Goal: Task Accomplishment & Management: Use online tool/utility

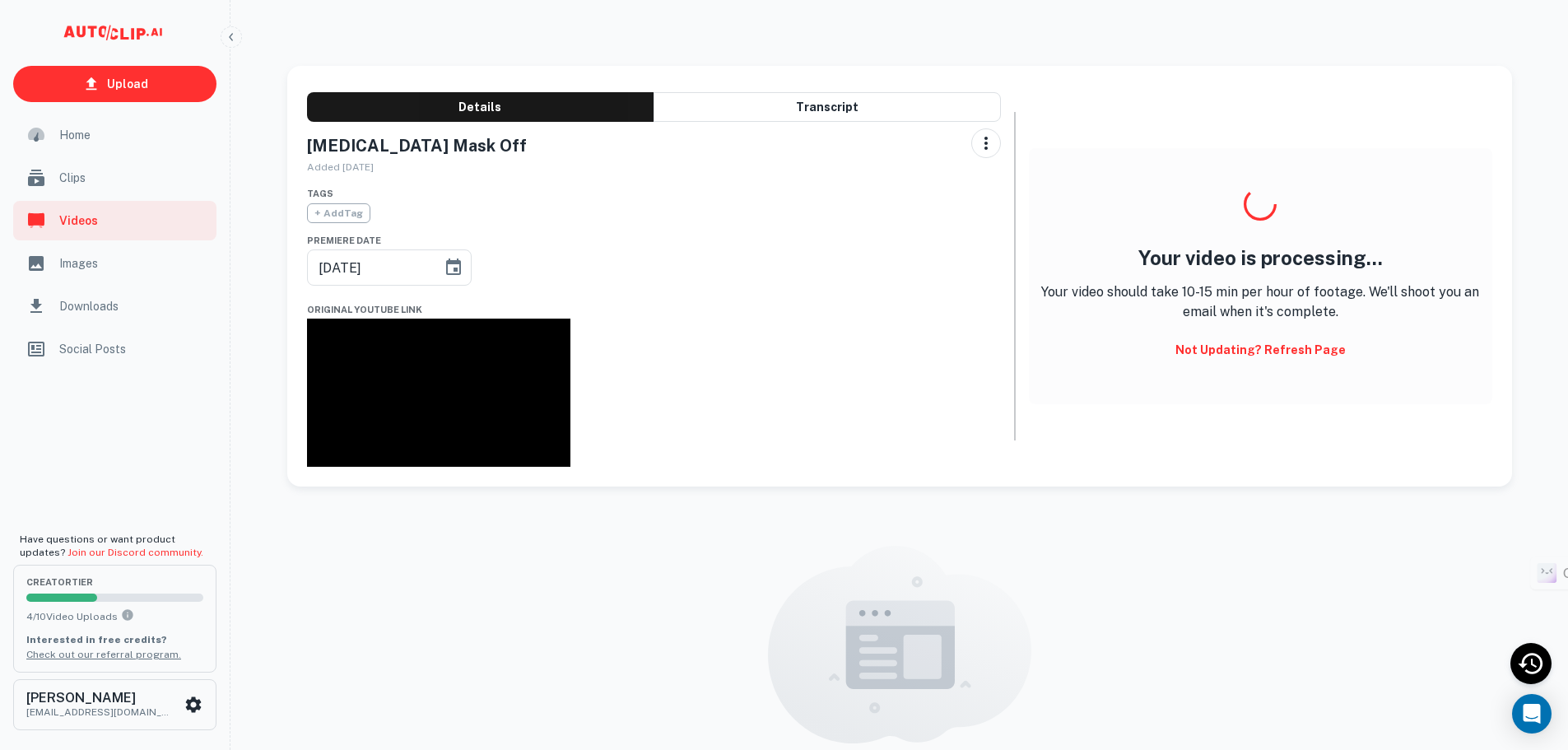
click at [86, 181] on span "Clips" at bounding box center [133, 177] width 148 height 18
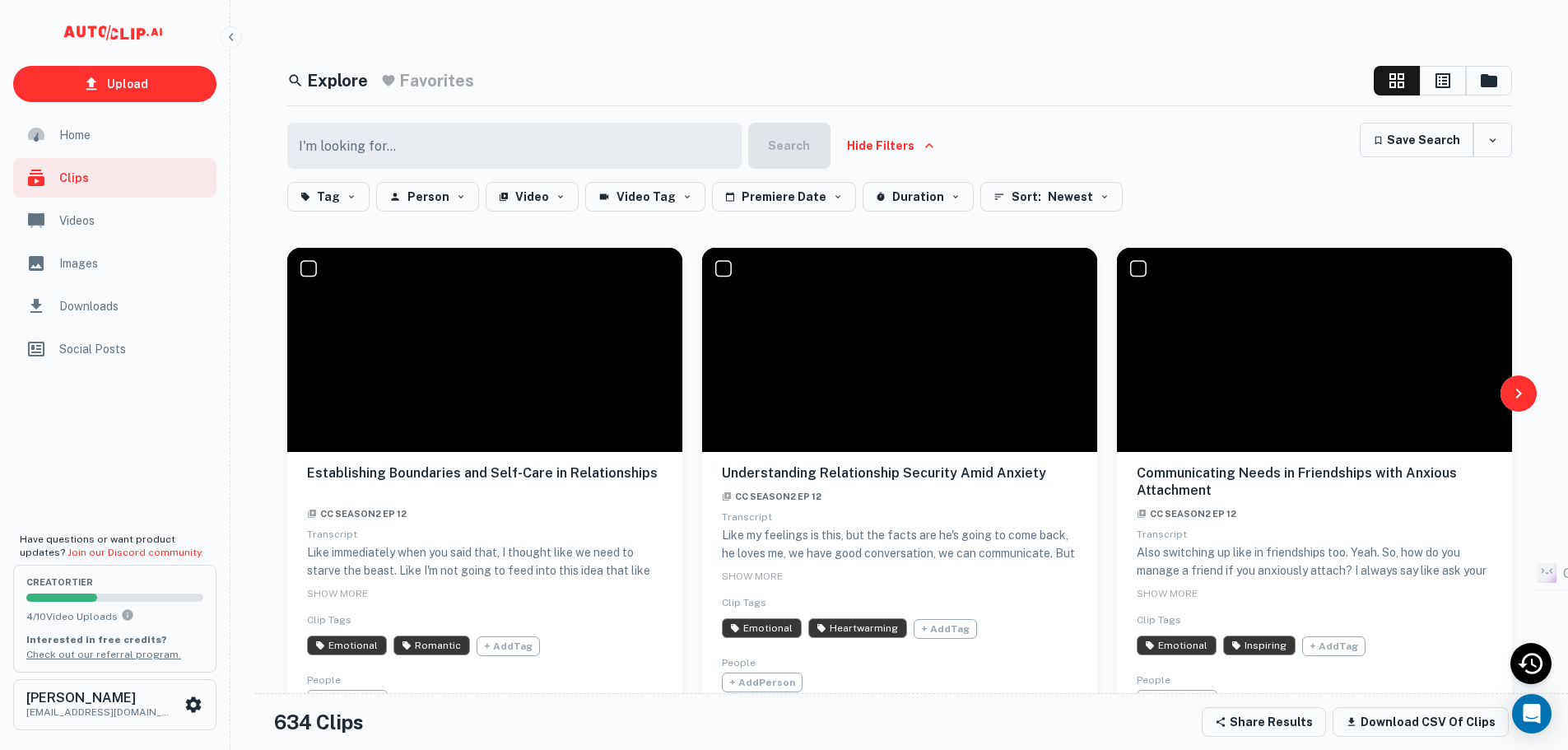
click at [1479, 86] on icon "button" at bounding box center [1489, 80] width 20 height 20
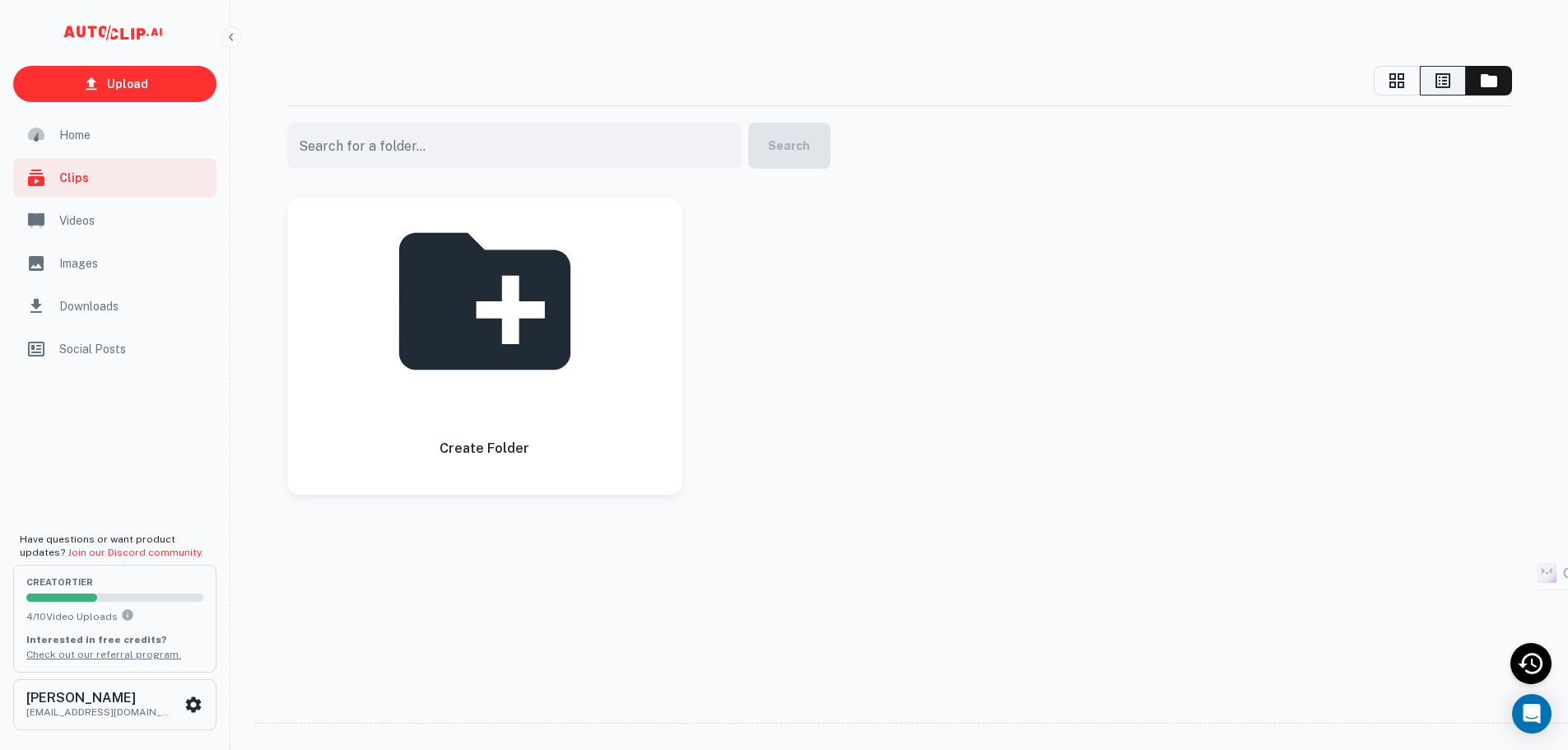
click at [1437, 86] on icon "button" at bounding box center [1442, 80] width 15 height 15
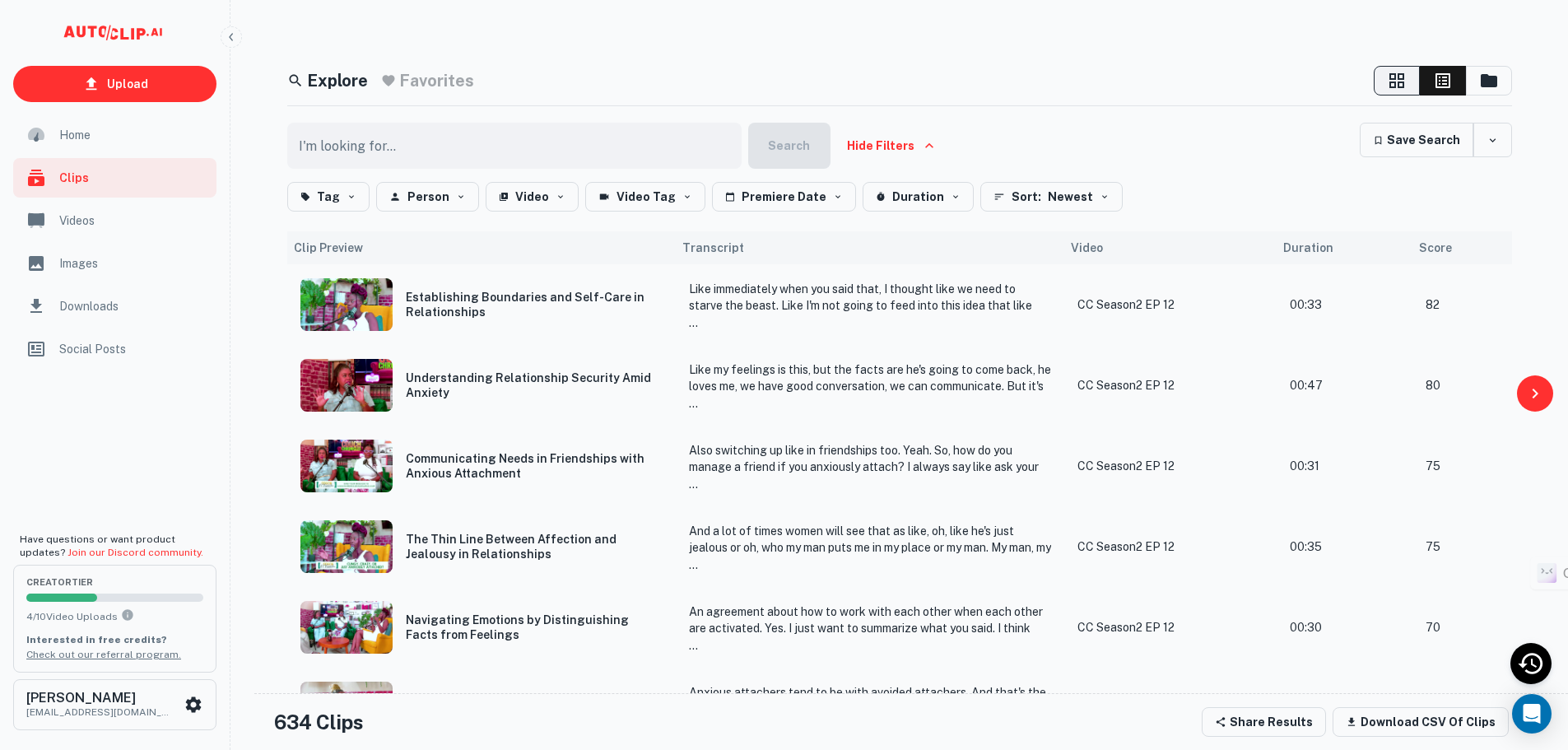
click at [1395, 87] on icon "button" at bounding box center [1396, 80] width 15 height 15
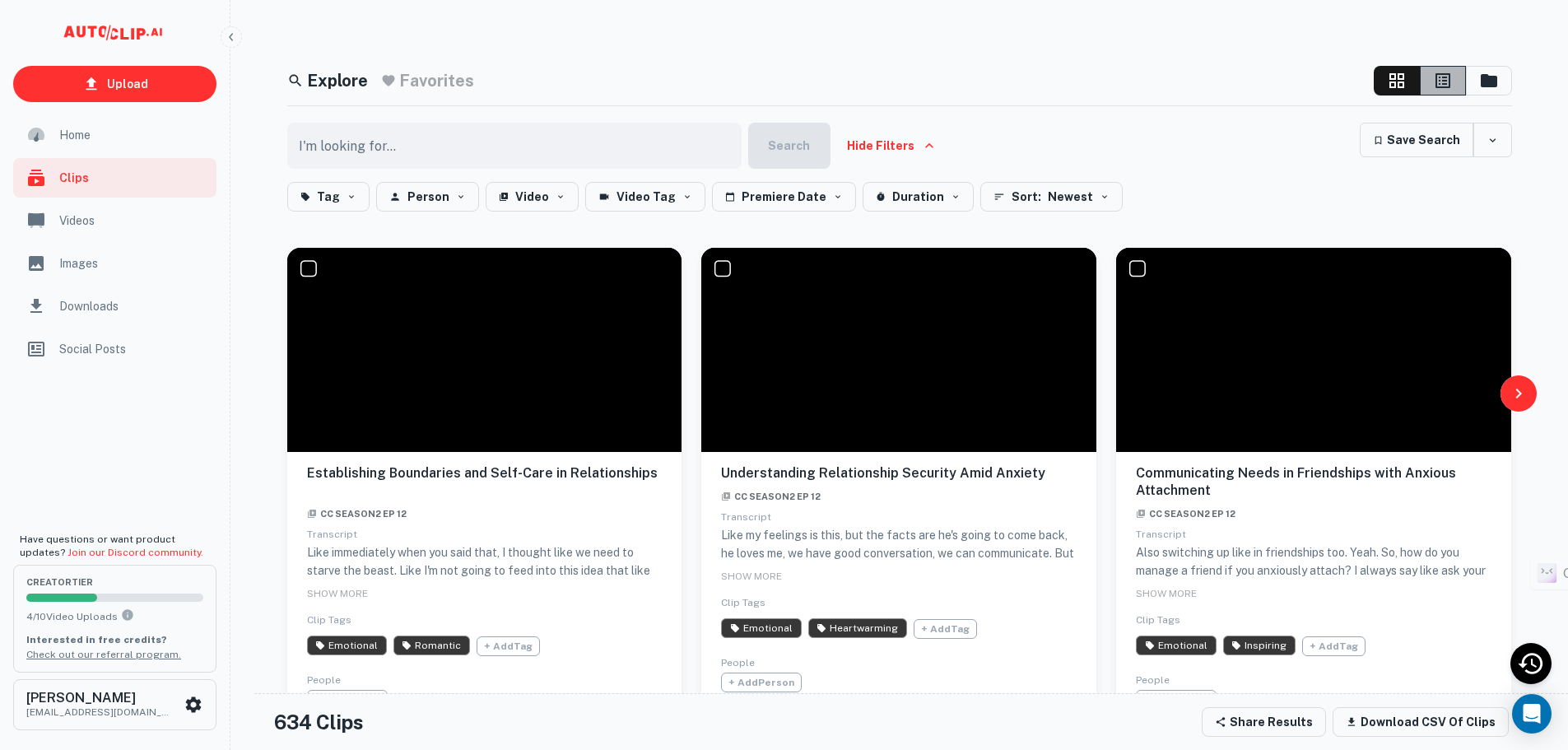
click at [1447, 80] on icon "button" at bounding box center [1443, 80] width 20 height 20
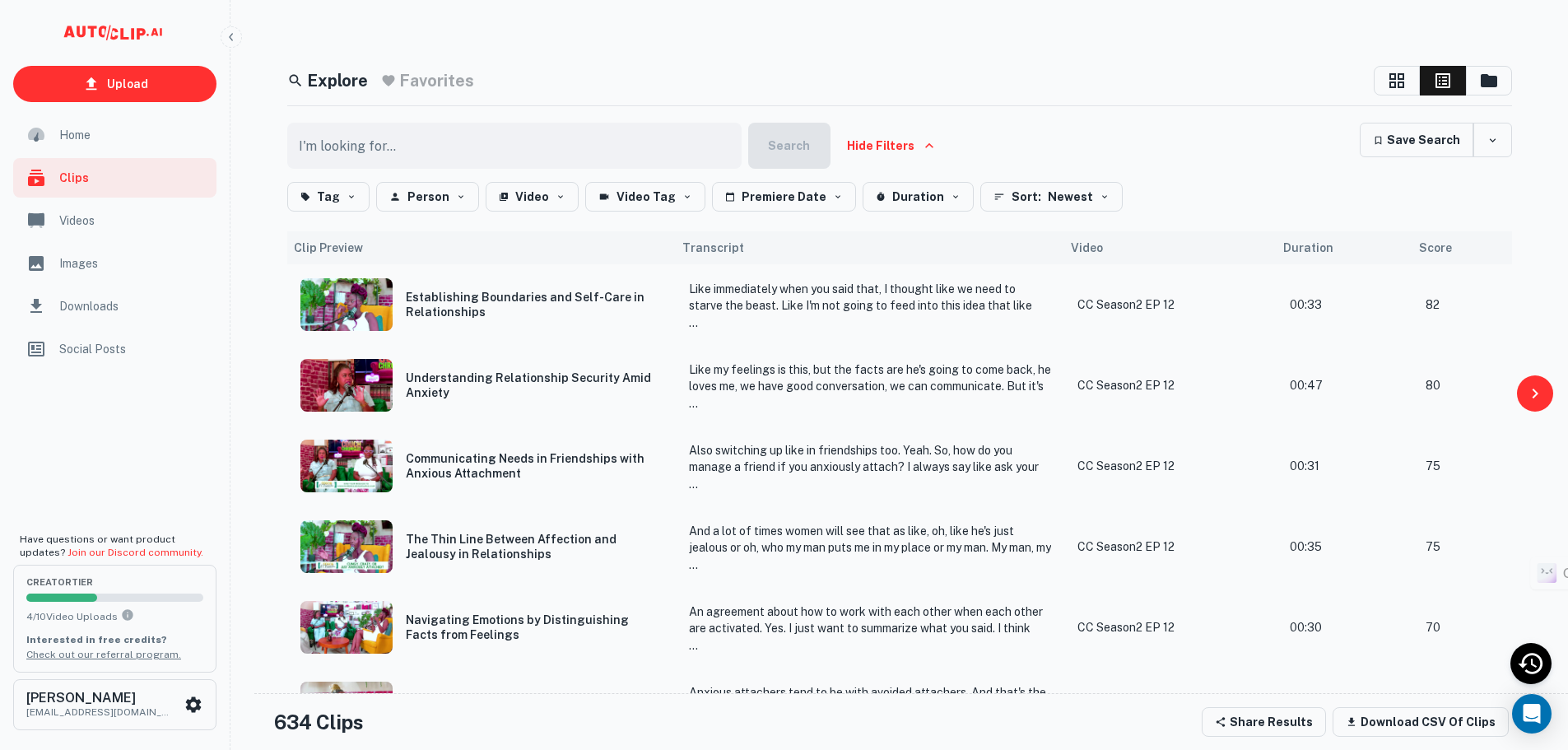
click at [916, 147] on button "Hide Filters" at bounding box center [890, 145] width 107 height 46
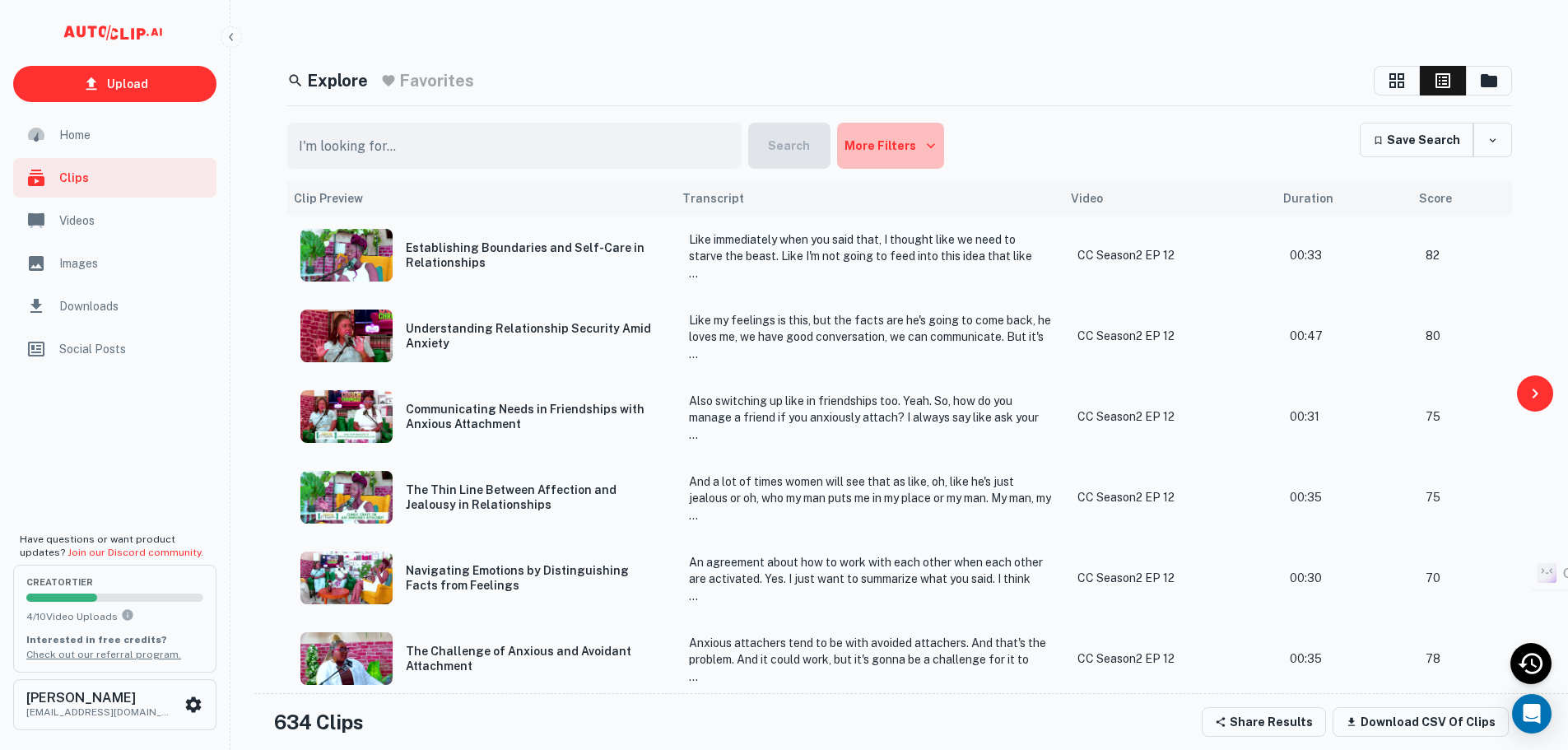
click at [916, 147] on button "More Filters" at bounding box center [890, 145] width 107 height 46
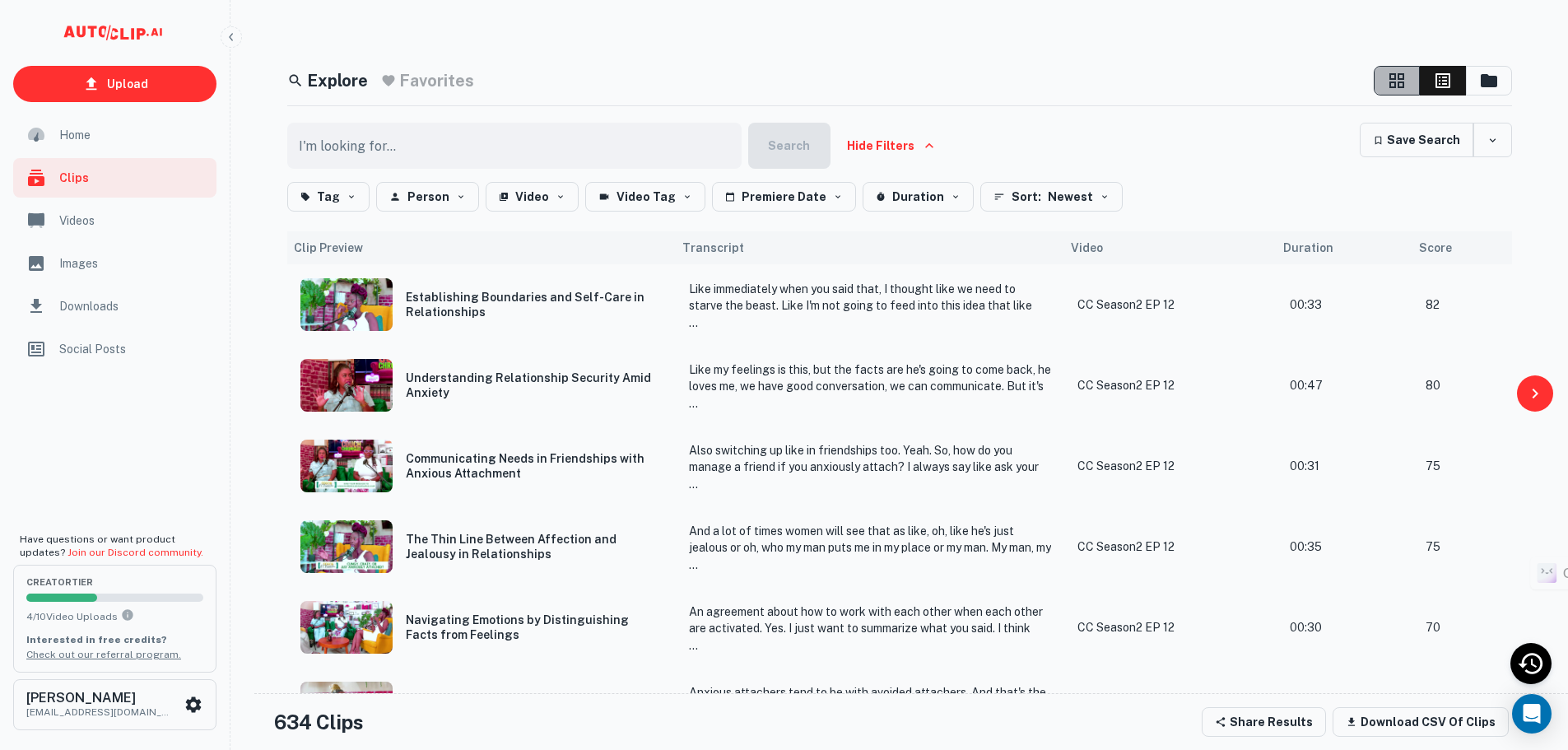
click at [1399, 79] on icon "button" at bounding box center [1396, 80] width 15 height 15
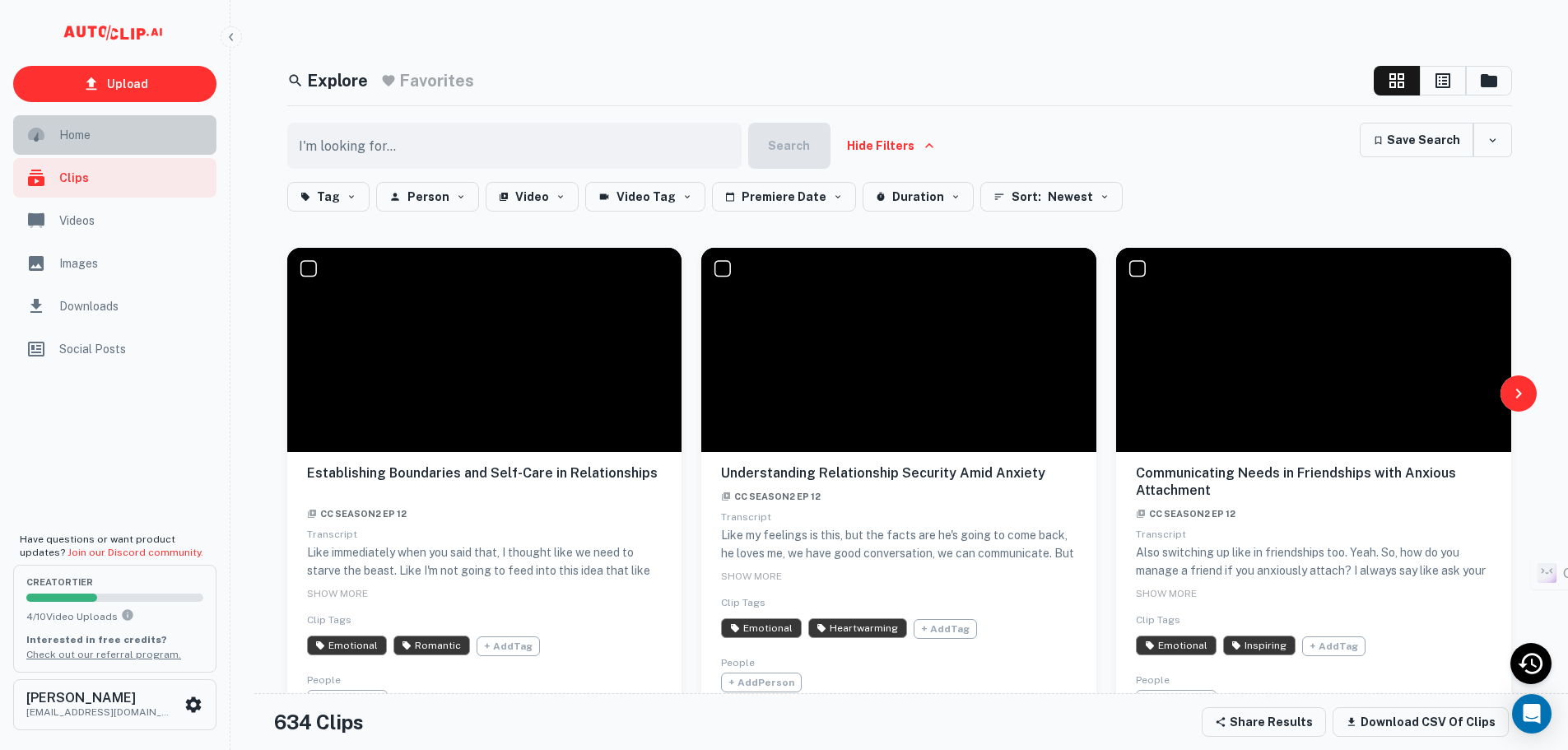
click at [73, 116] on div "Home" at bounding box center [115, 135] width 203 height 39
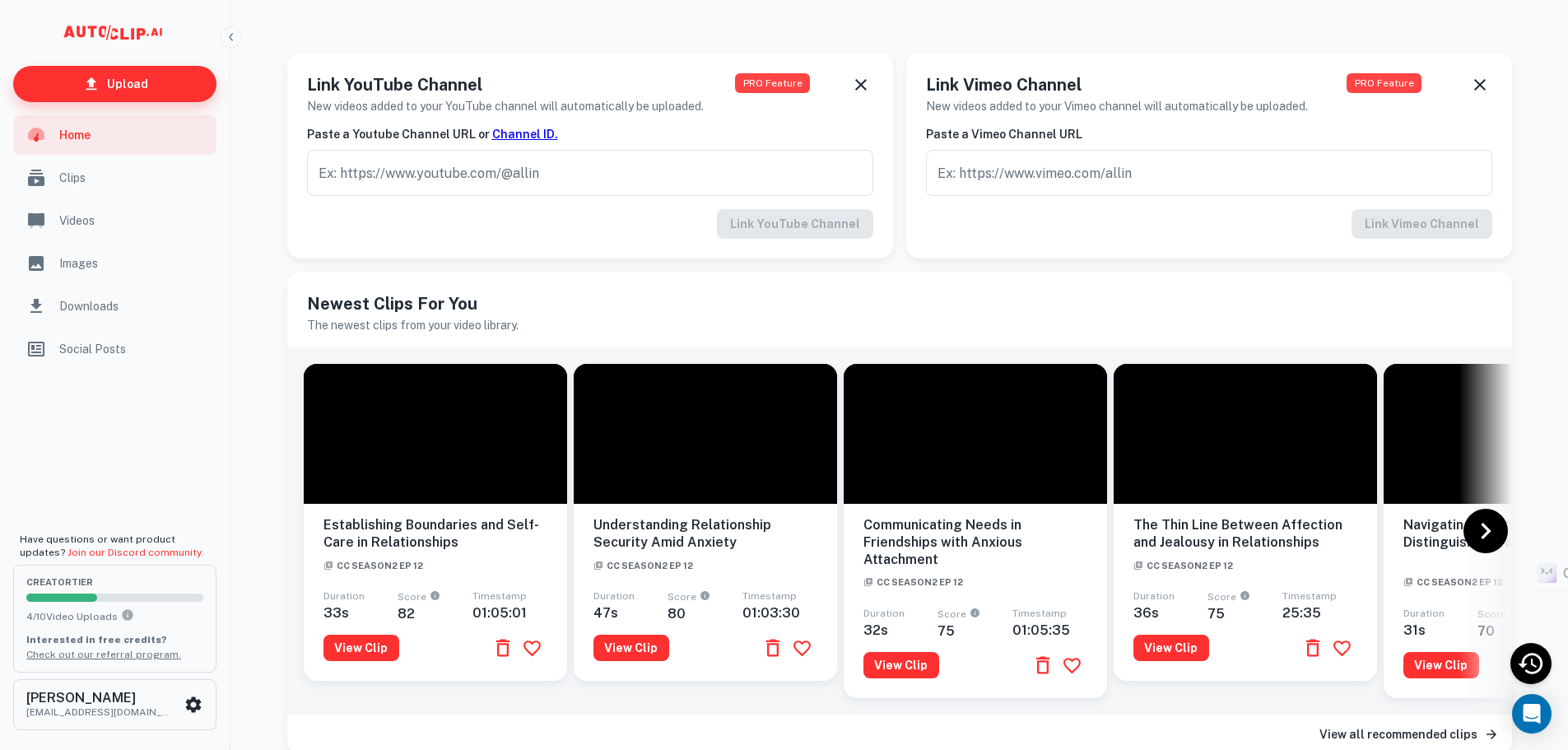
click at [144, 90] on p "Upload" at bounding box center [127, 83] width 41 height 18
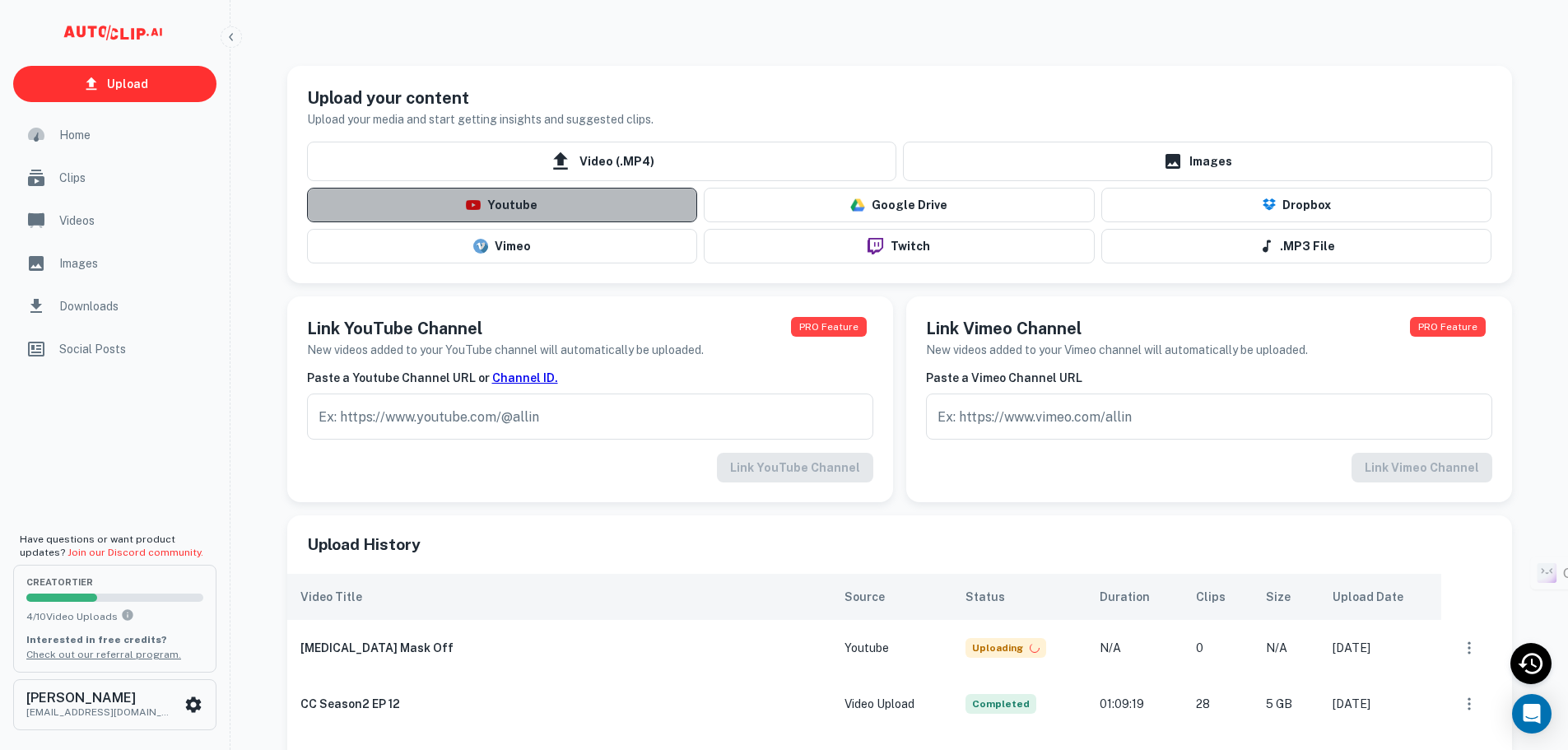
click at [569, 201] on button "Youtube" at bounding box center [502, 205] width 391 height 35
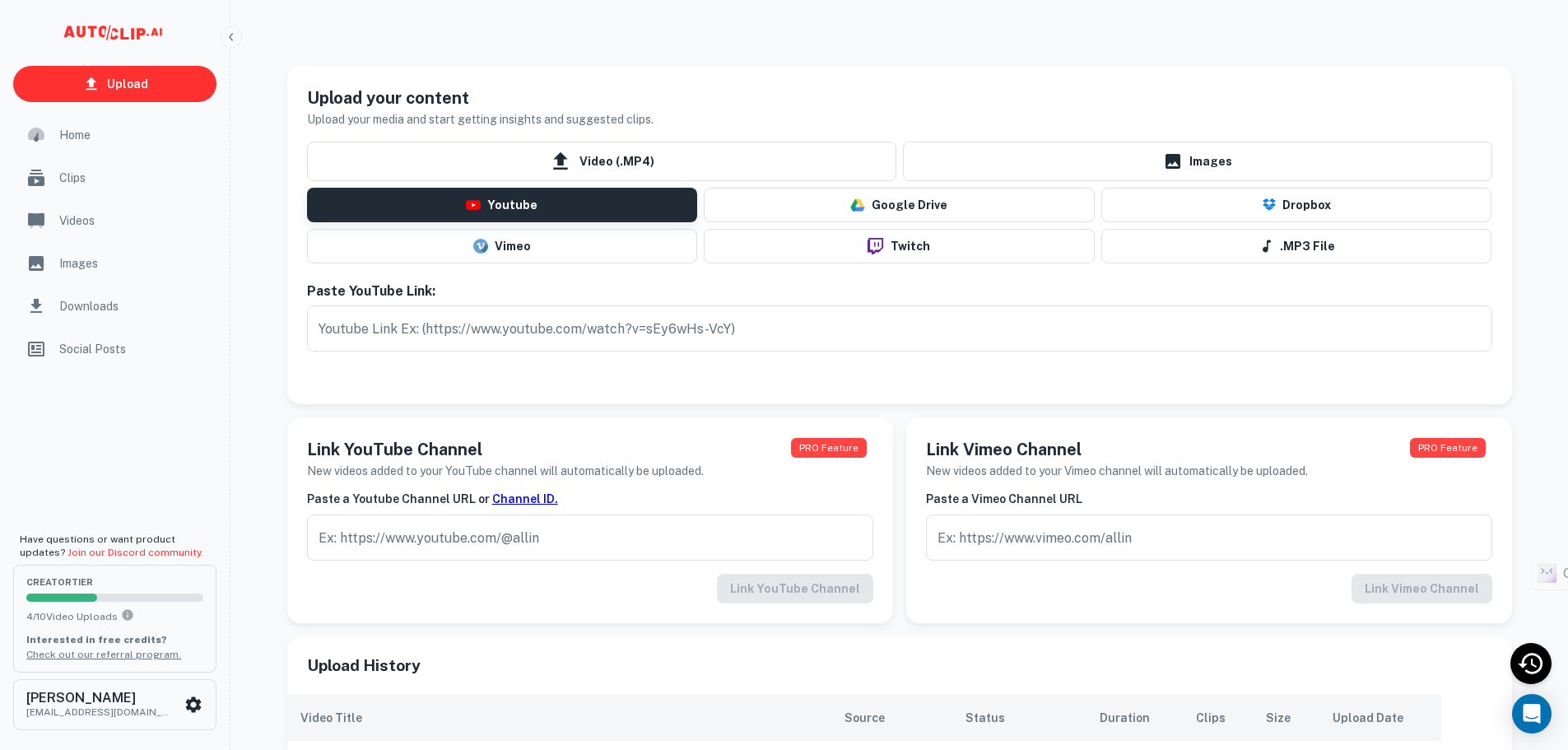
click at [566, 204] on button "Youtube" at bounding box center [502, 205] width 391 height 35
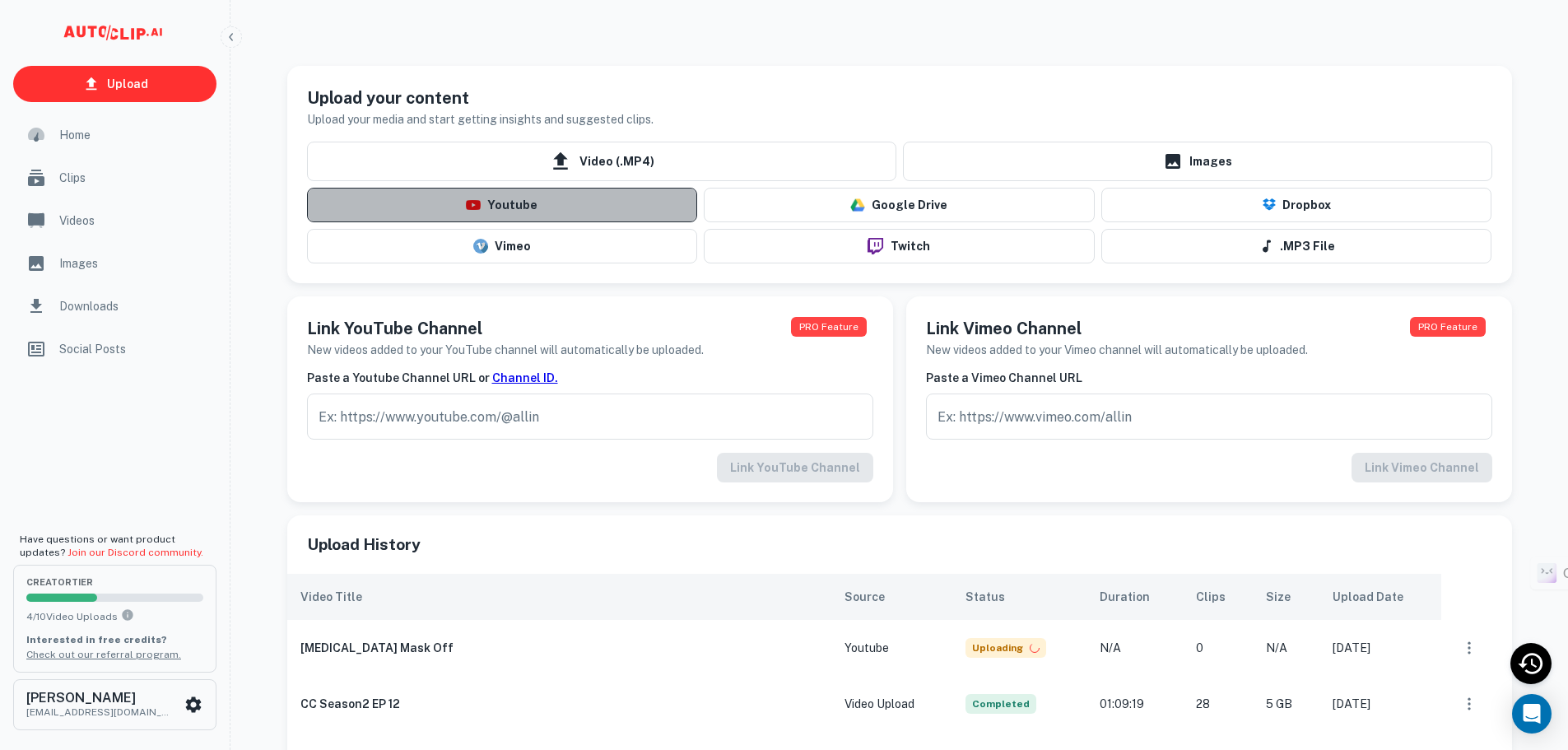
click at [566, 204] on button "Youtube" at bounding box center [502, 205] width 391 height 35
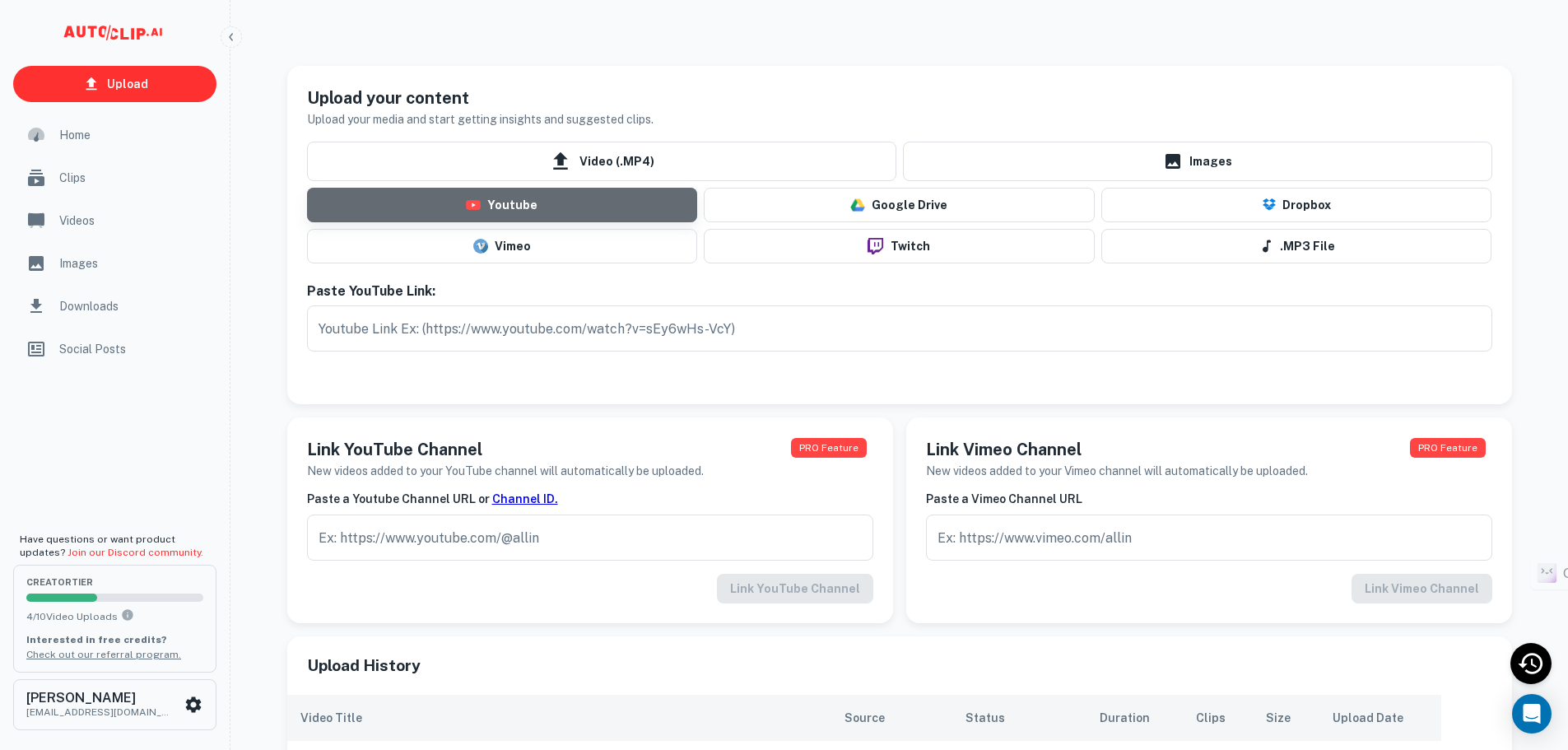
click at [566, 204] on button "Youtube" at bounding box center [502, 205] width 391 height 35
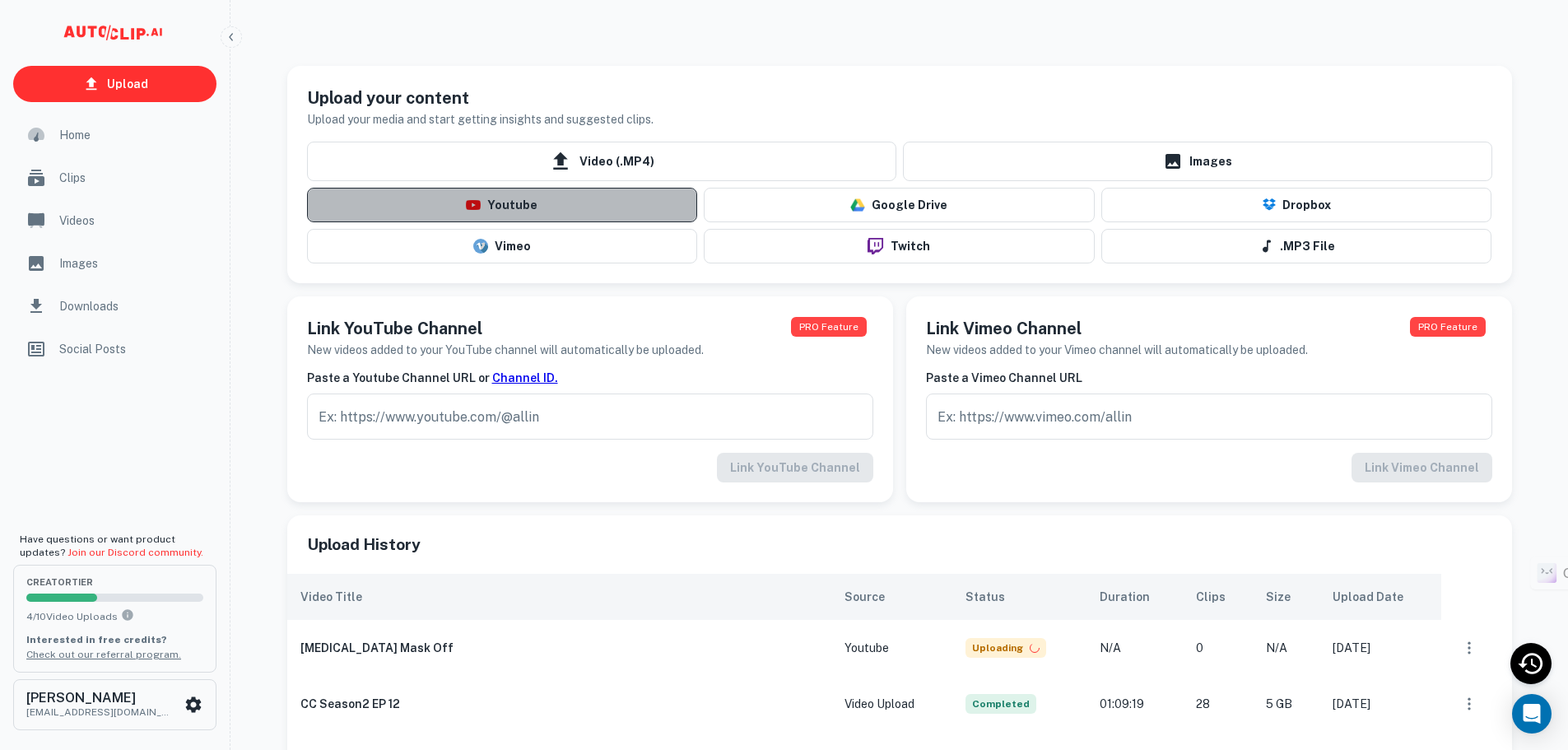
click at [566, 204] on button "Youtube" at bounding box center [502, 205] width 391 height 35
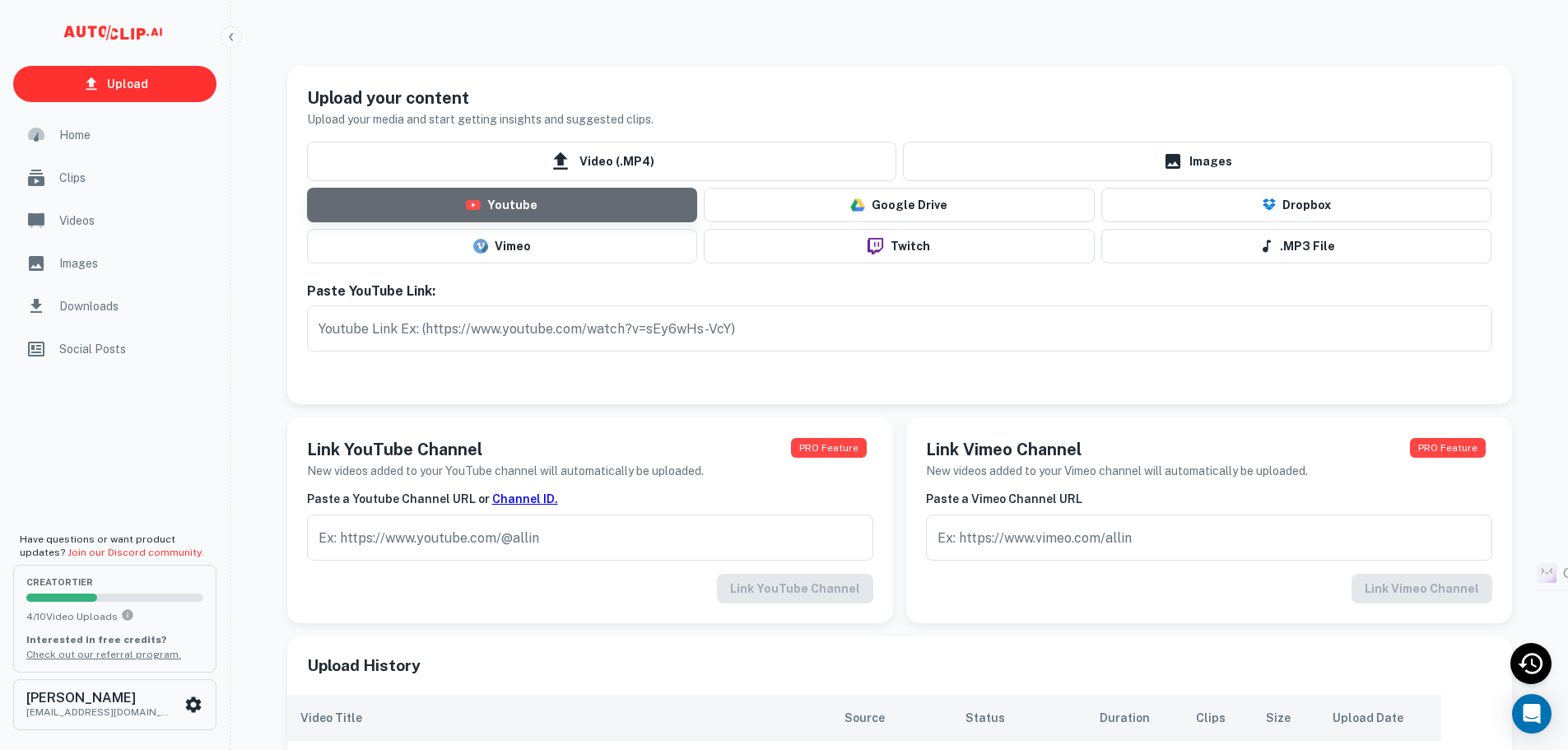
click at [542, 203] on button "Youtube" at bounding box center [502, 205] width 391 height 35
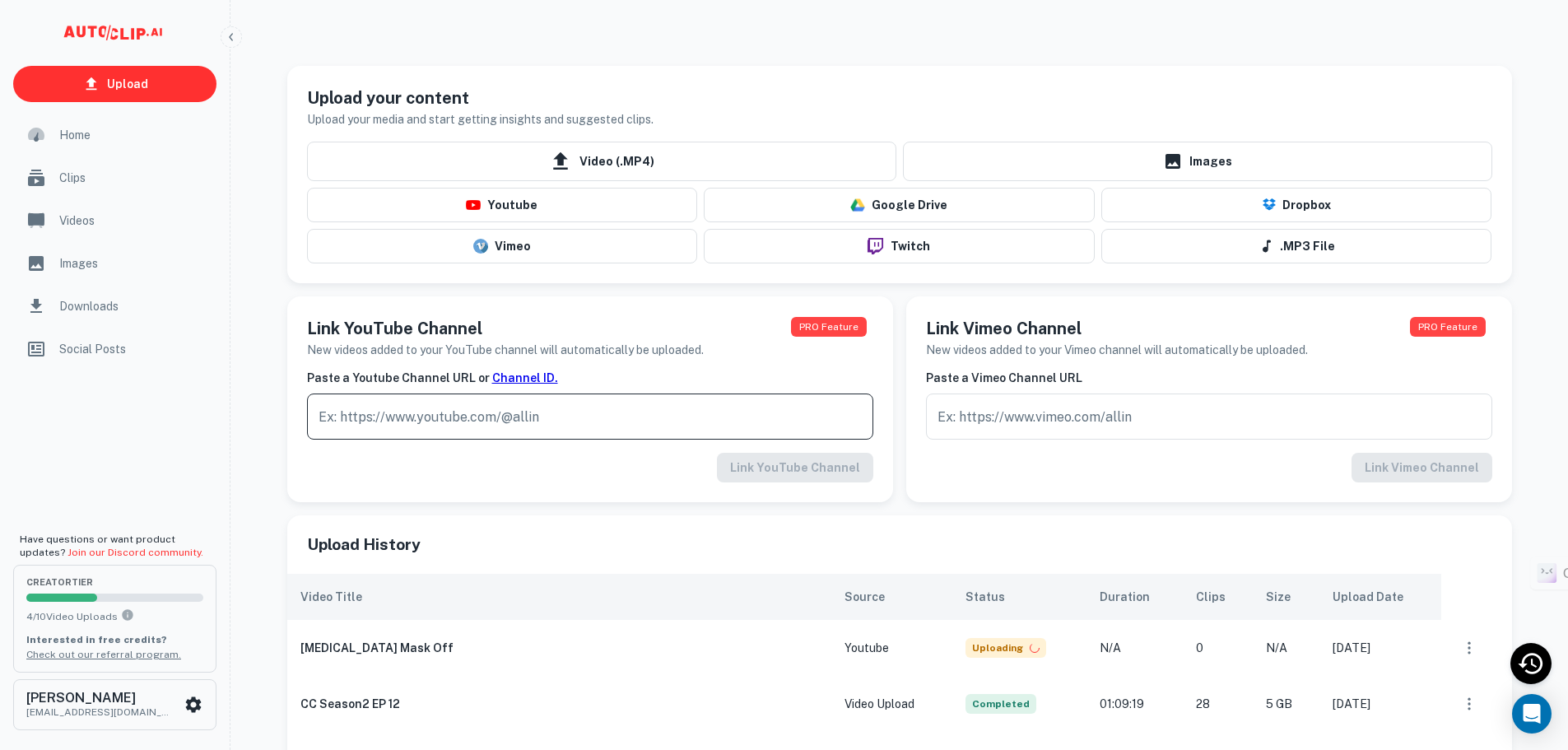
click at [438, 431] on input "text" at bounding box center [590, 416] width 566 height 46
paste input "[URL][DOMAIN_NAME]"
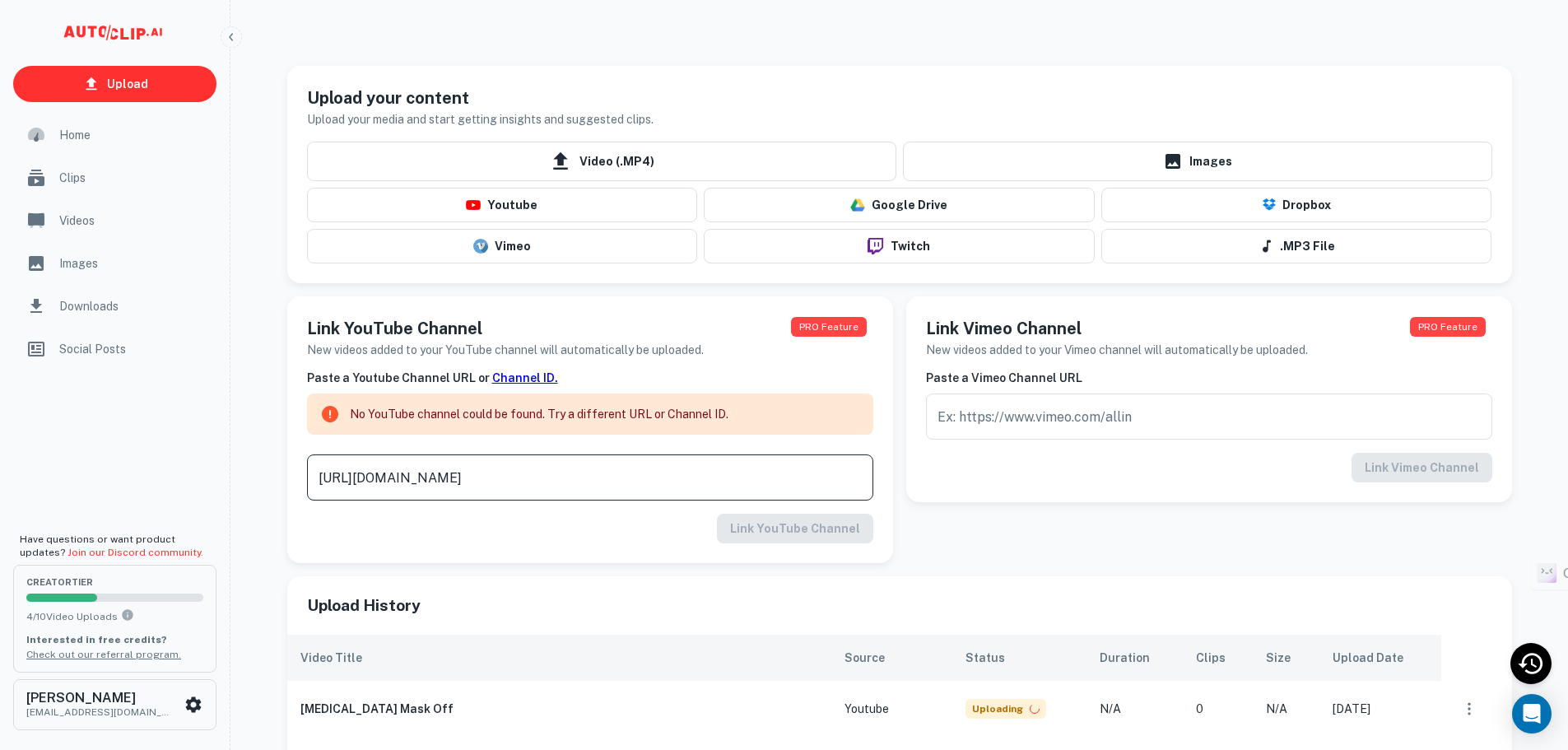
click at [524, 484] on input "[URL][DOMAIN_NAME]" at bounding box center [590, 477] width 566 height 46
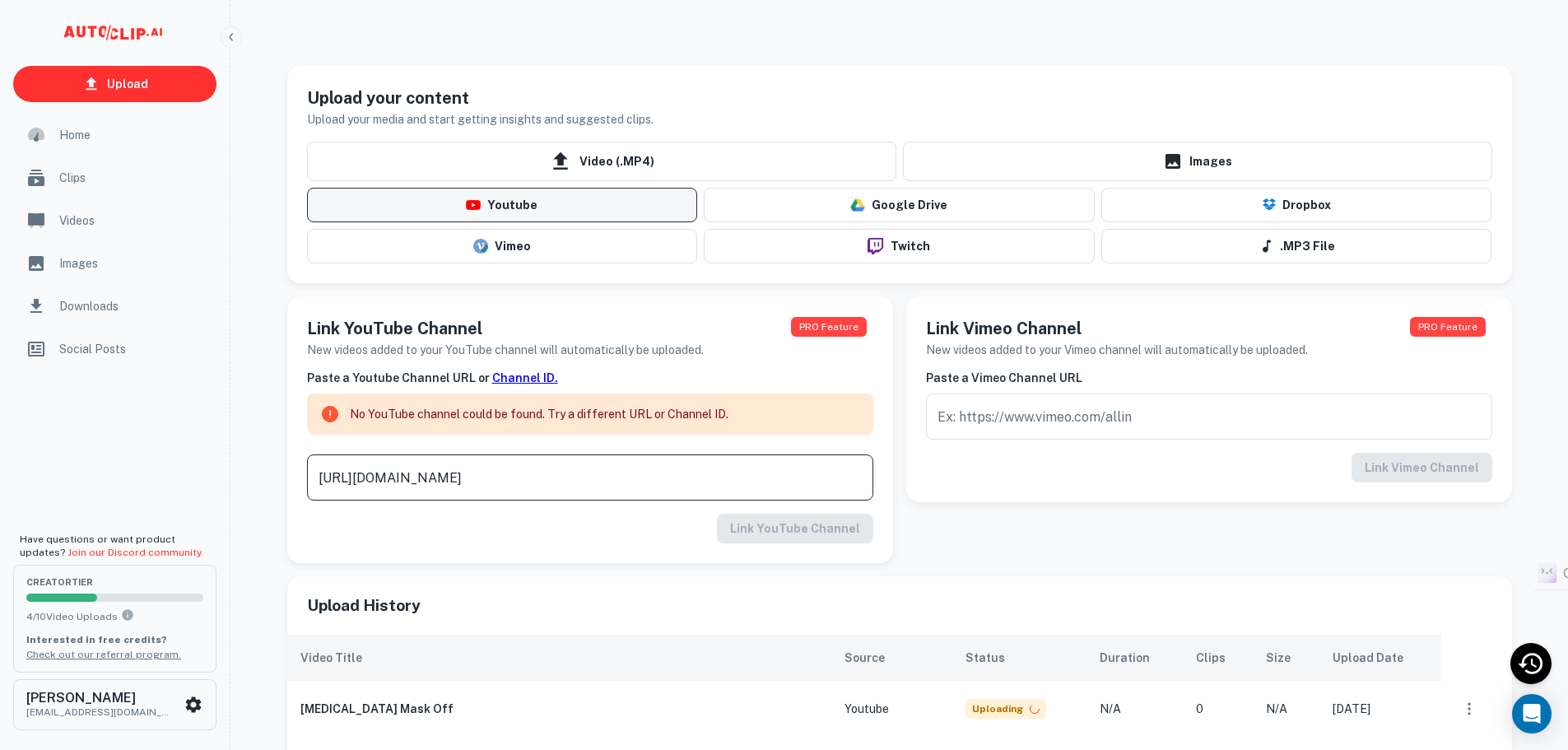
type input "[URL][DOMAIN_NAME]"
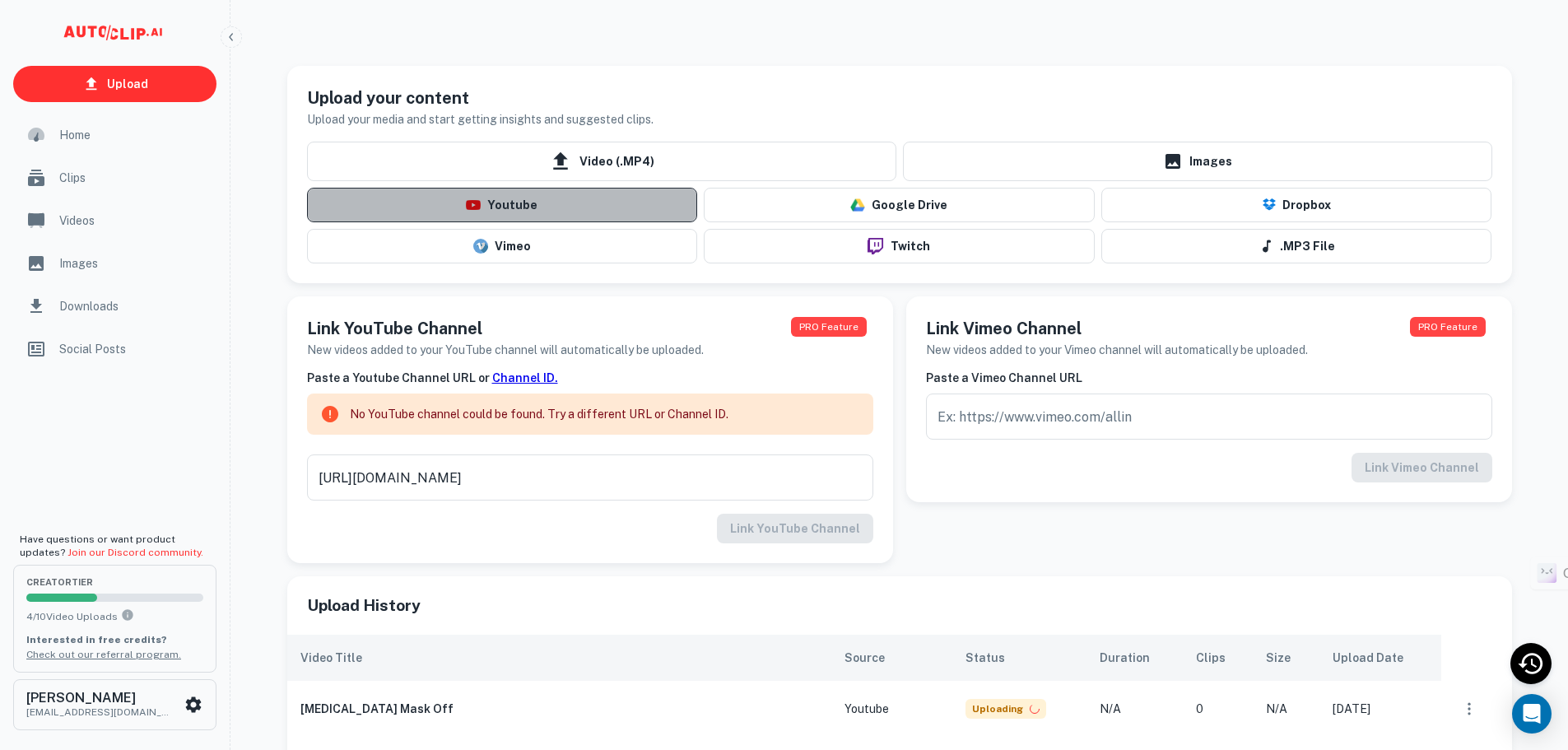
click at [480, 209] on img "button" at bounding box center [473, 204] width 15 height 10
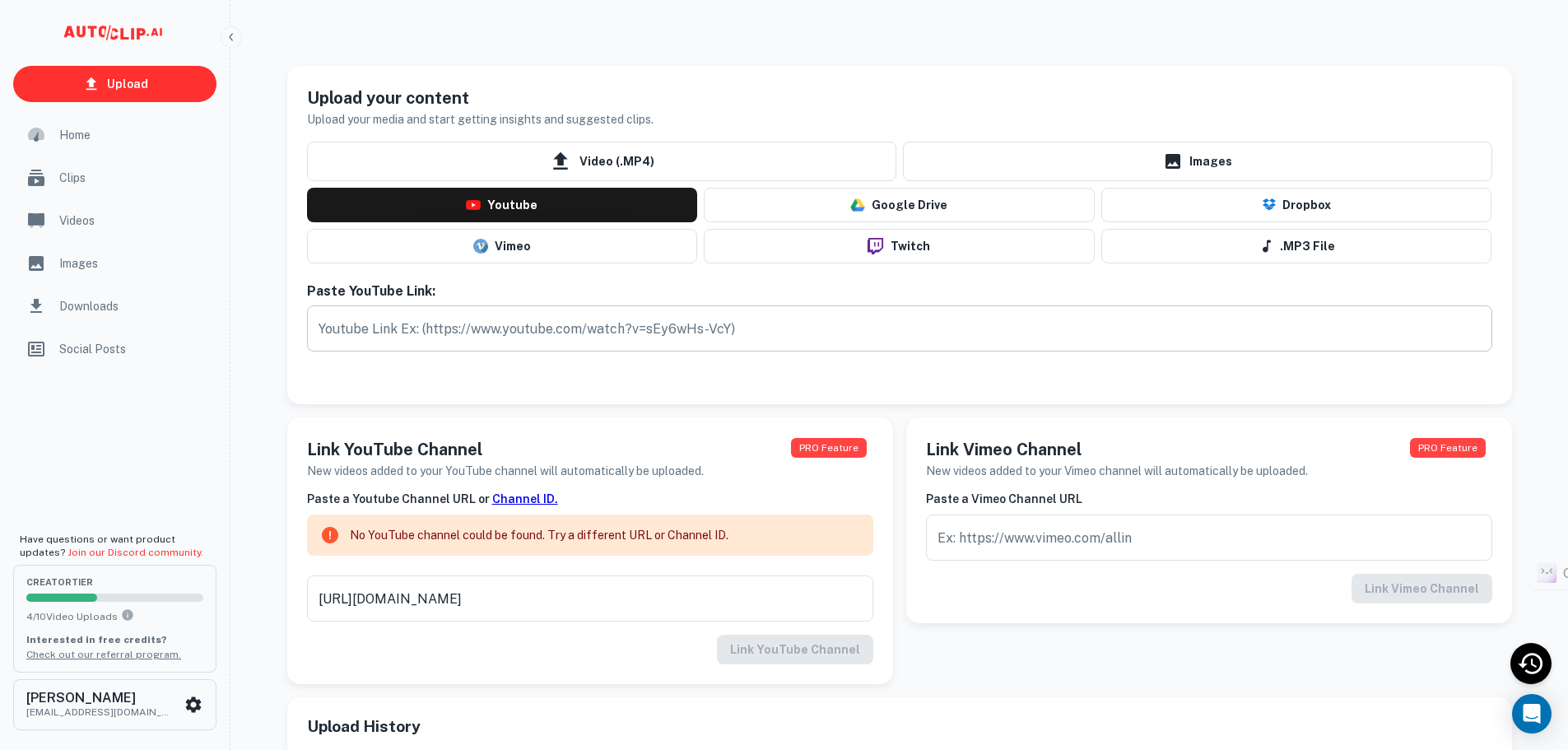
click at [486, 321] on input "text" at bounding box center [899, 329] width 1185 height 46
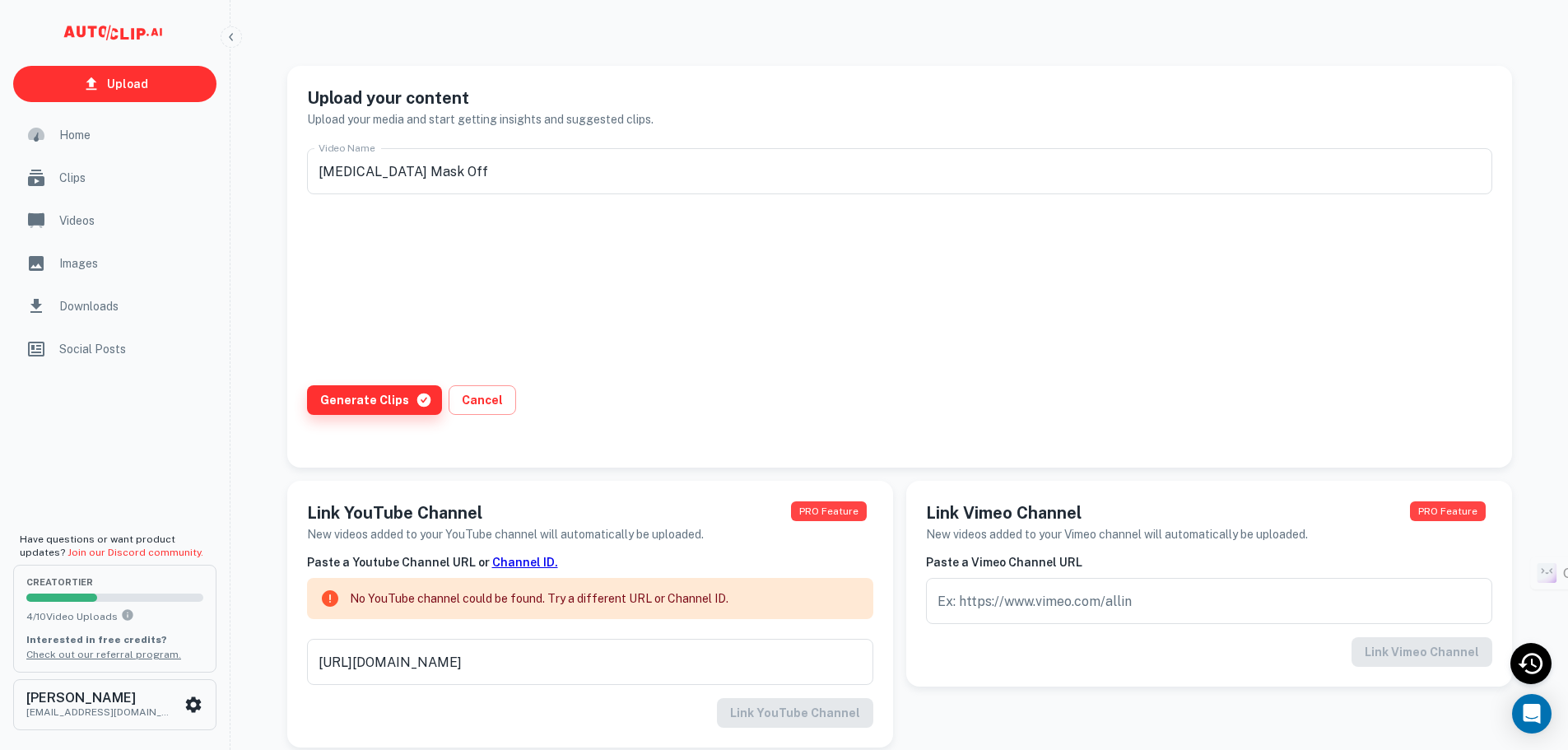
click at [374, 400] on button "Generate Clips" at bounding box center [374, 400] width 135 height 30
